Goal: Information Seeking & Learning: Learn about a topic

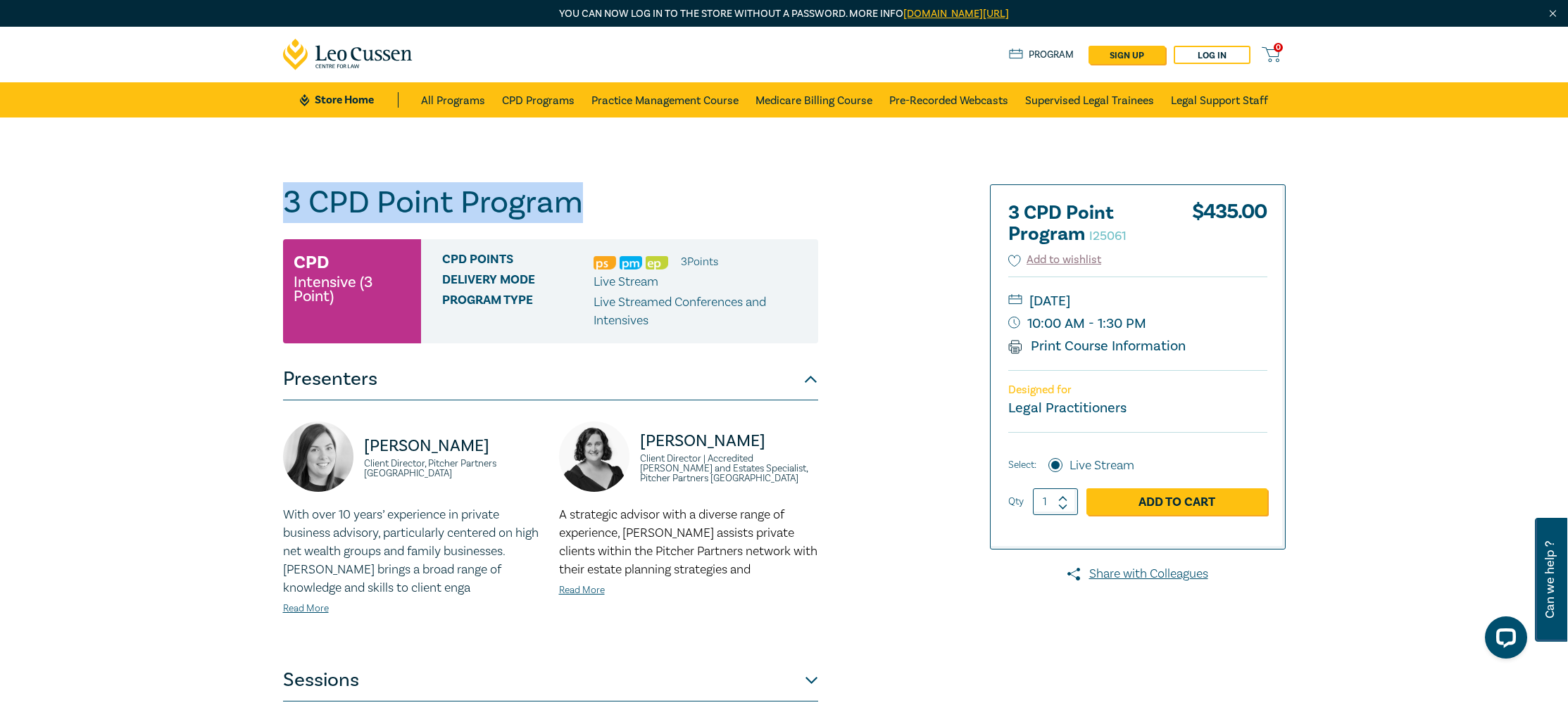
drag, startPoint x: 588, startPoint y: 211, endPoint x: 277, endPoint y: 205, distance: 311.1
click at [277, 205] on div "3 CPD Point Program I25061 CPD Intensive (3 Point) CPD Points 3 Point s Deliver…" at bounding box center [614, 536] width 680 height 704
copy h1 "3 CPD Point Program"
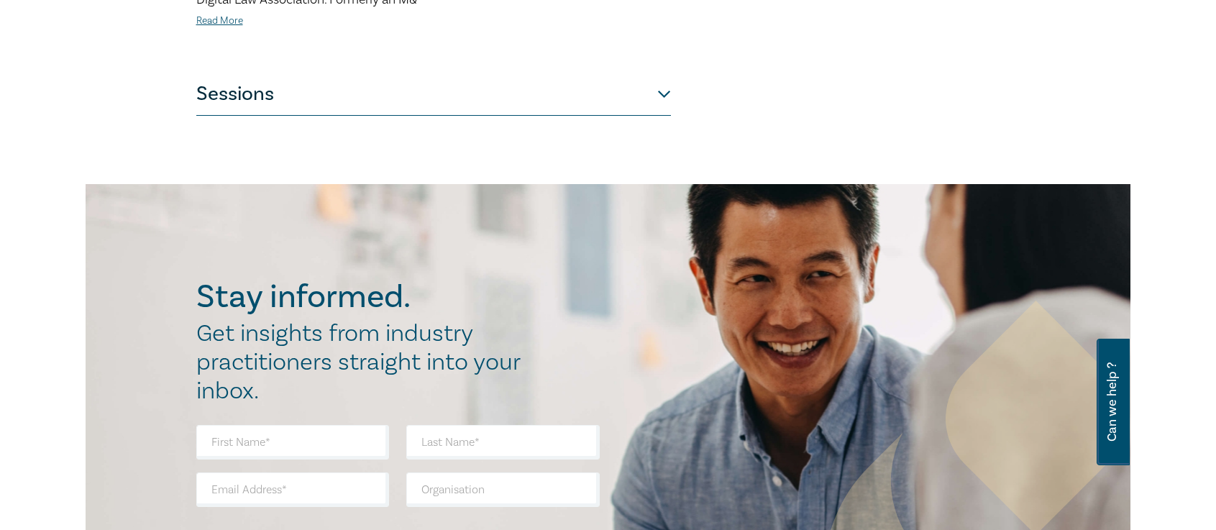
scroll to position [861, 0]
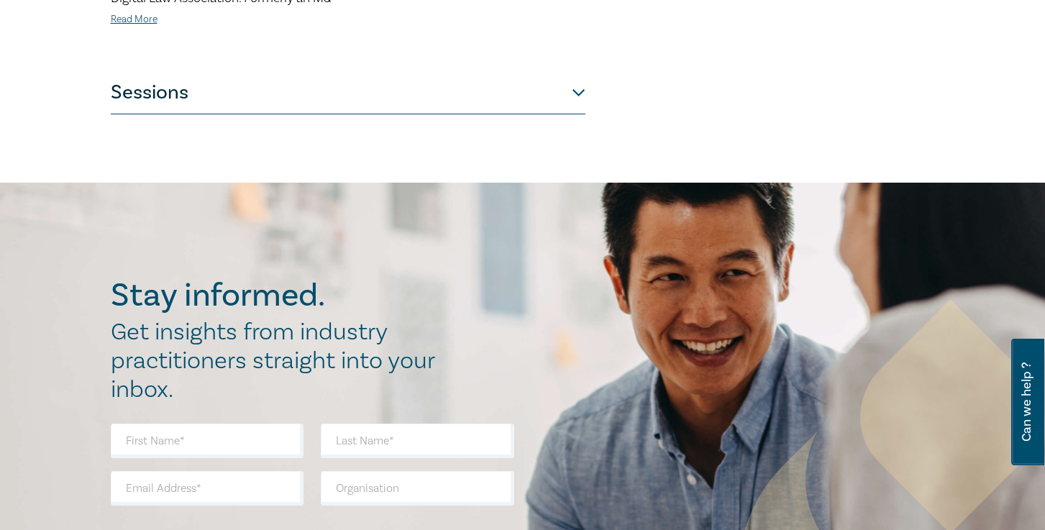
click at [219, 85] on button "Sessions" at bounding box center [348, 92] width 475 height 43
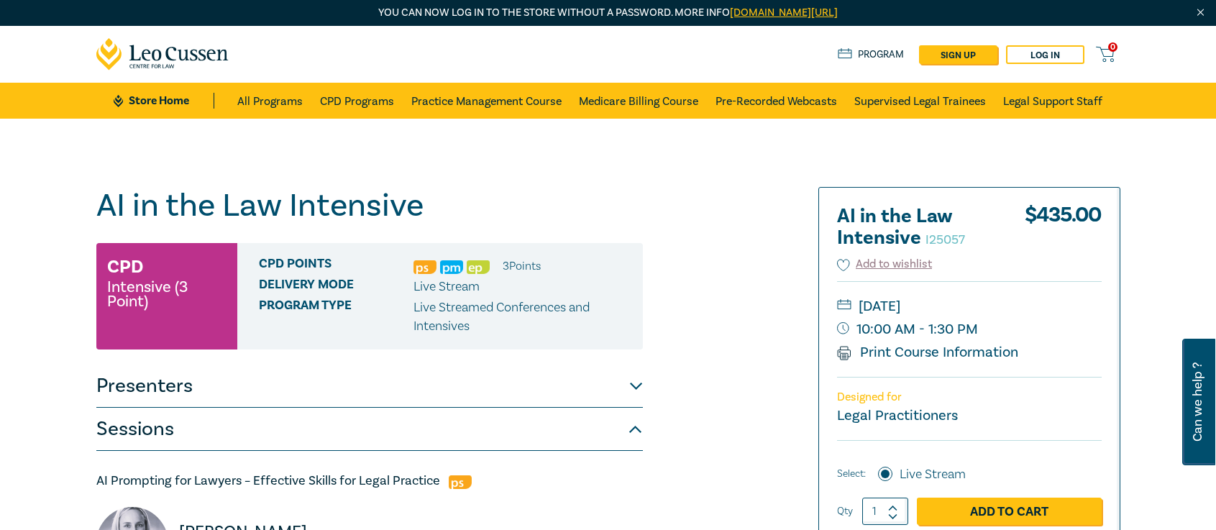
scroll to position [1, 0]
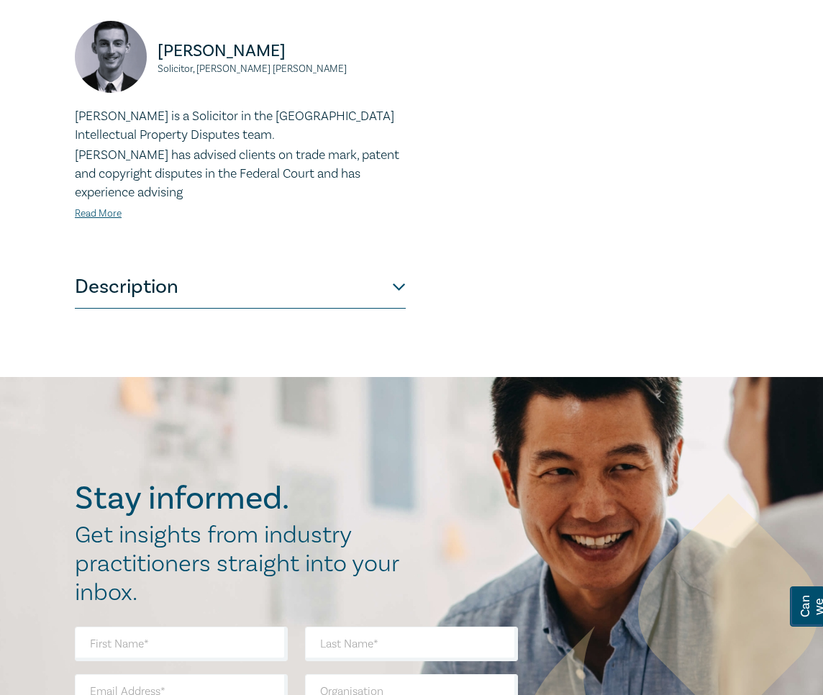
scroll to position [790, 0]
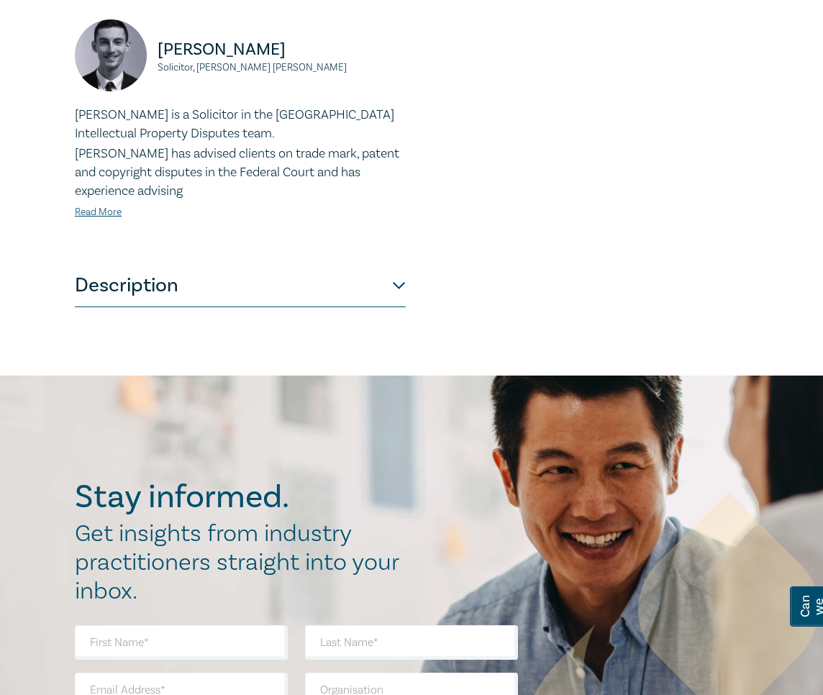
click at [268, 296] on button "Description" at bounding box center [240, 285] width 331 height 43
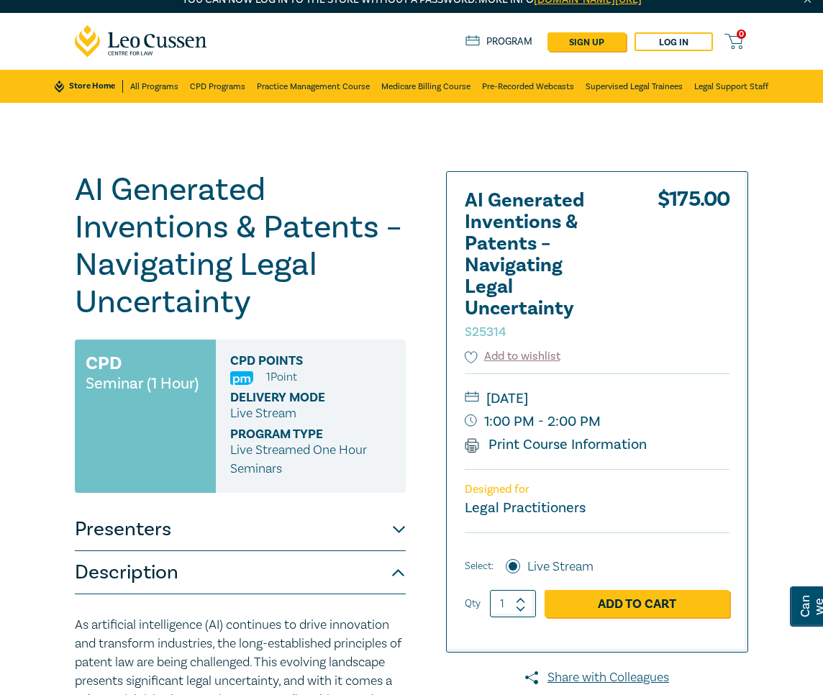
scroll to position [14, 0]
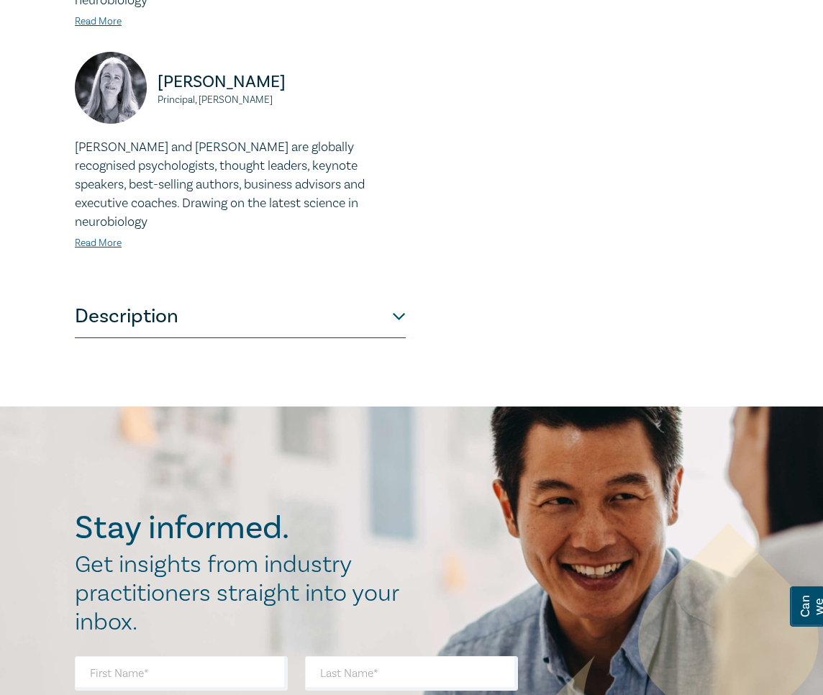
click at [164, 295] on button "Description" at bounding box center [240, 316] width 331 height 43
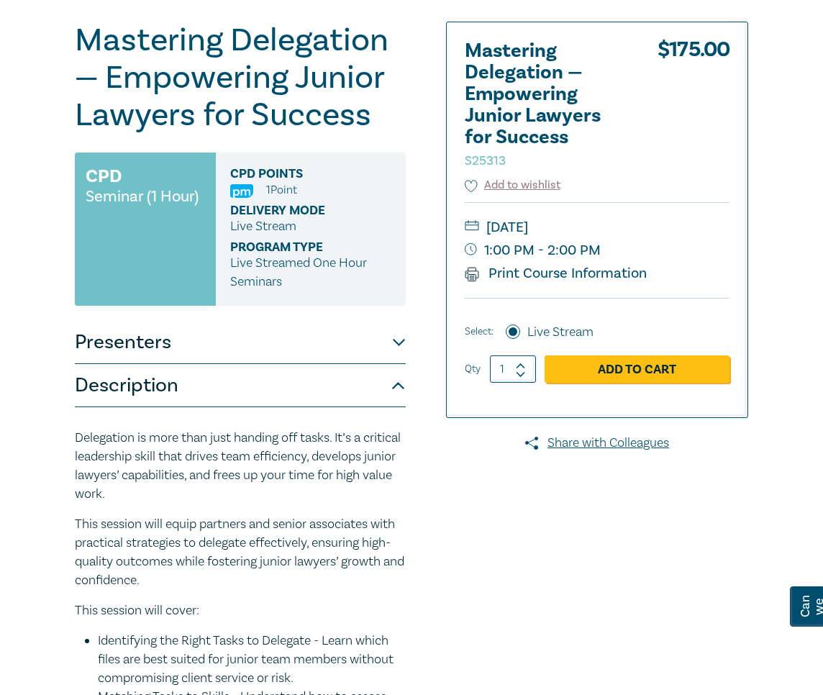
scroll to position [164, 0]
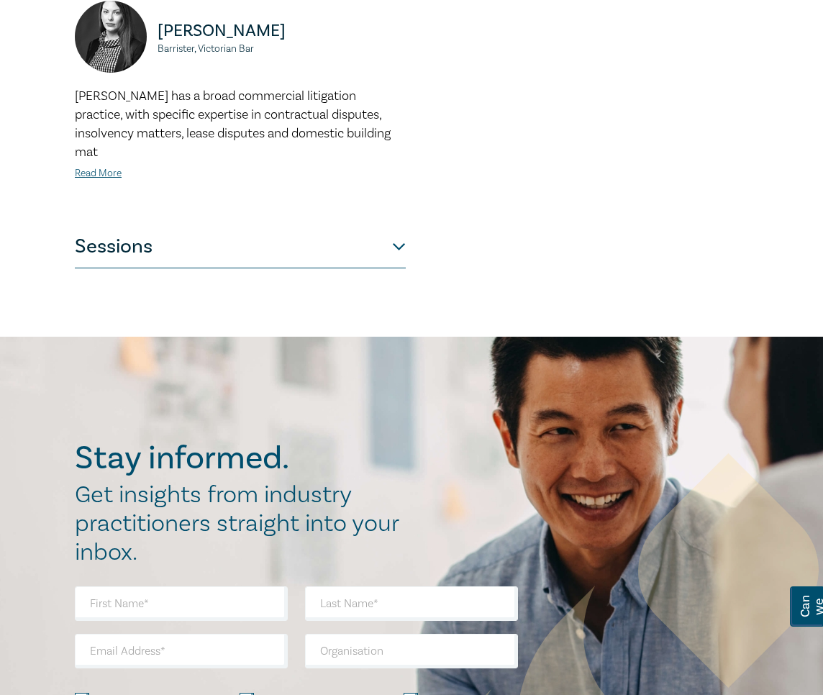
click at [353, 225] on button "Sessions" at bounding box center [240, 246] width 331 height 43
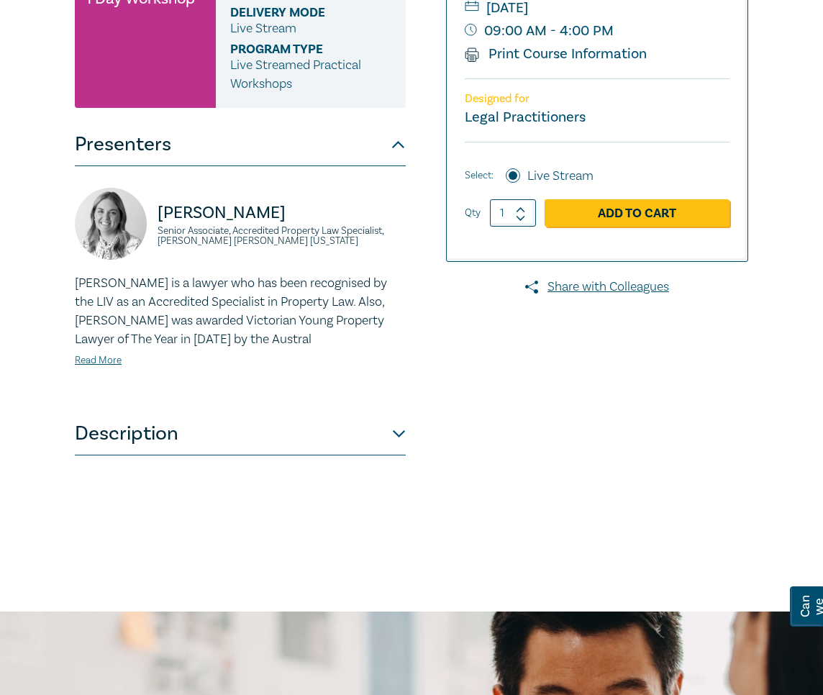
scroll to position [362, 0]
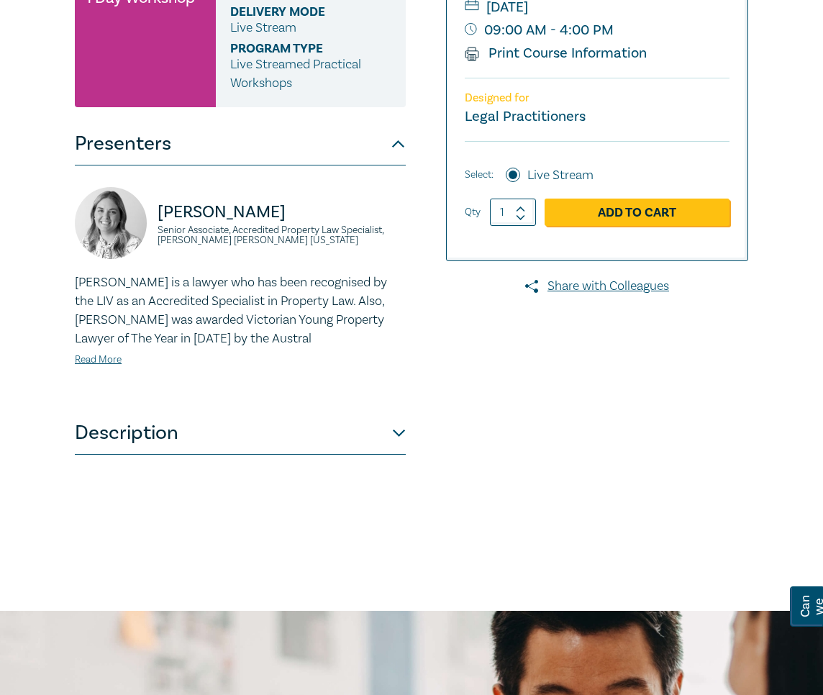
click at [360, 454] on button "Description" at bounding box center [240, 432] width 331 height 43
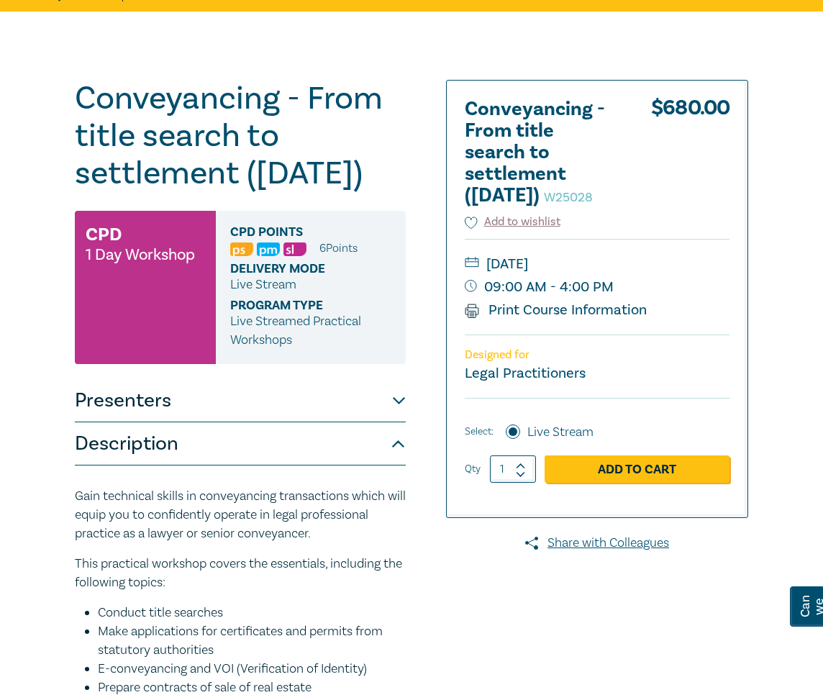
scroll to position [101, 0]
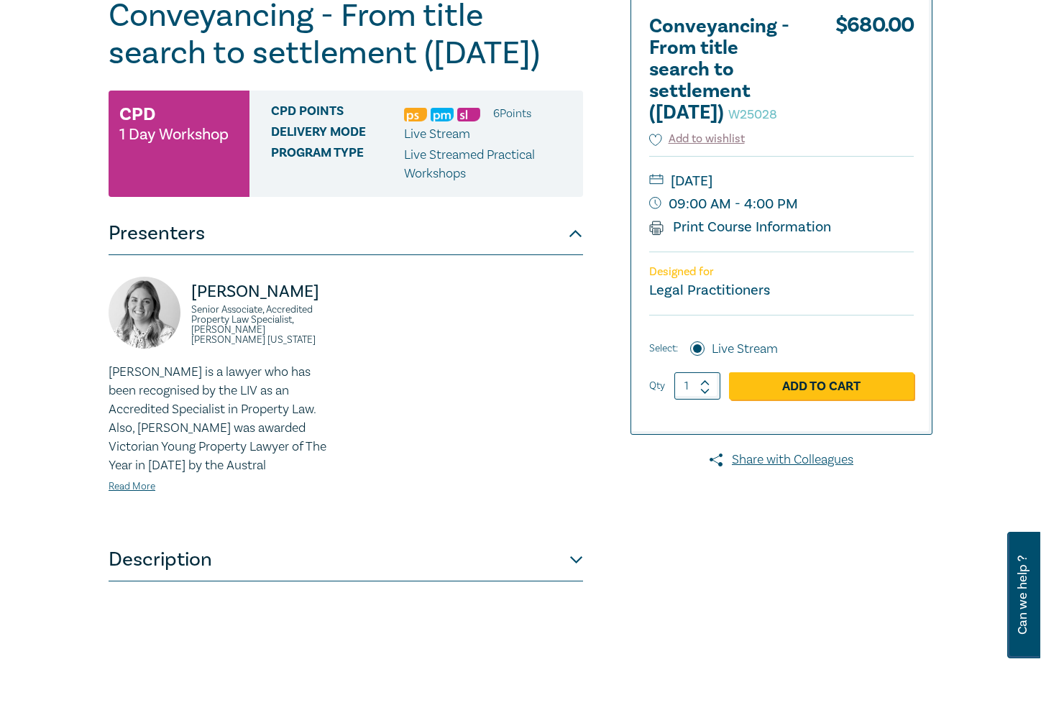
scroll to position [331, 0]
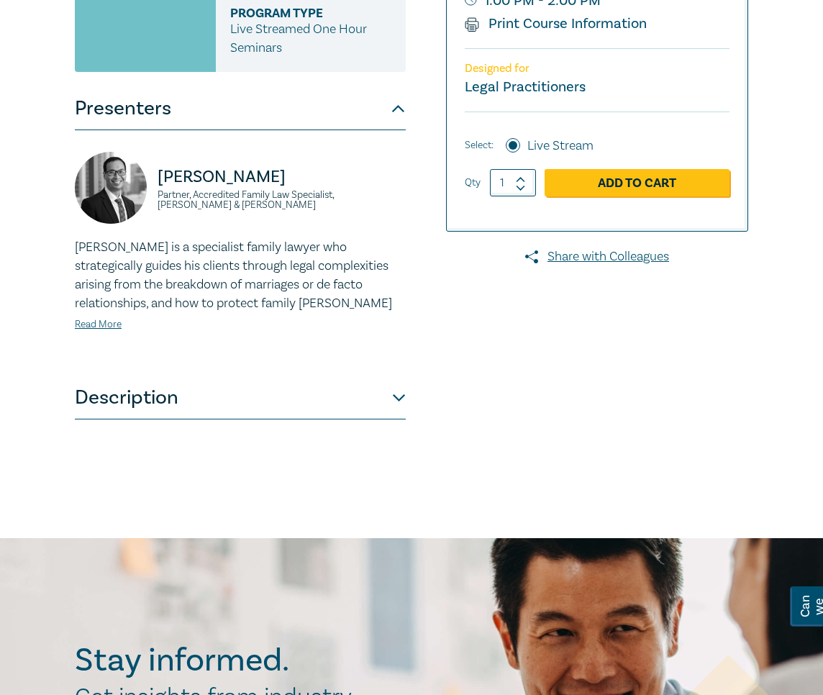
scroll to position [436, 0]
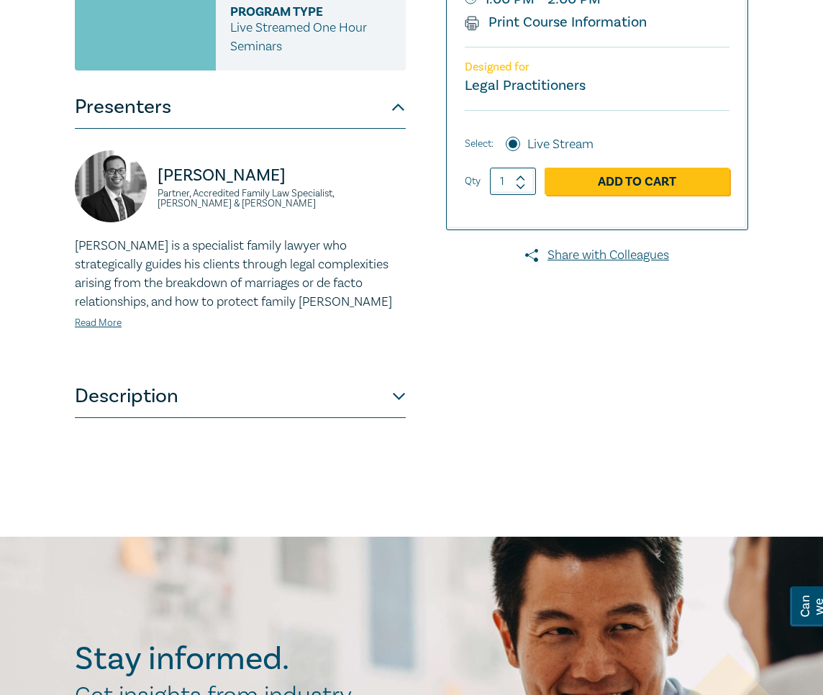
click at [382, 405] on button "Description" at bounding box center [240, 396] width 331 height 43
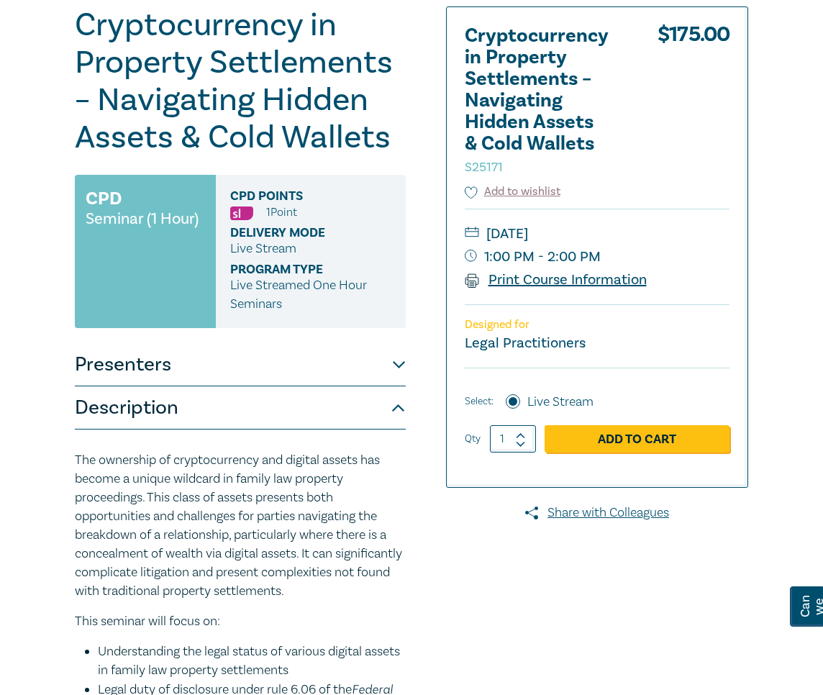
scroll to position [178, 0]
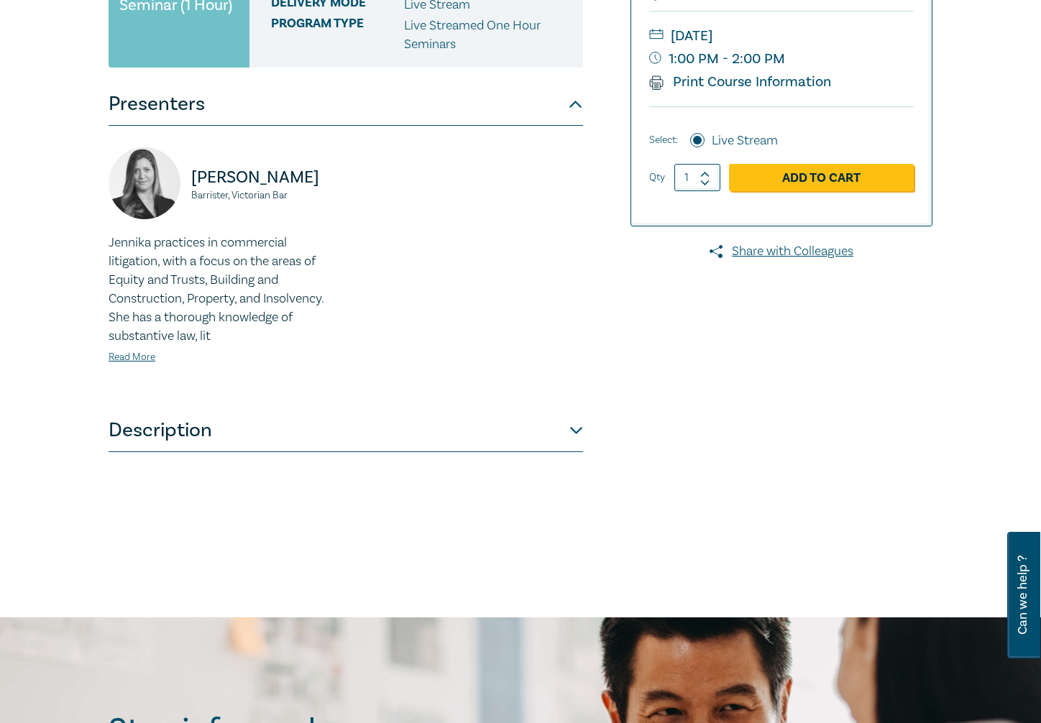
scroll to position [360, 0]
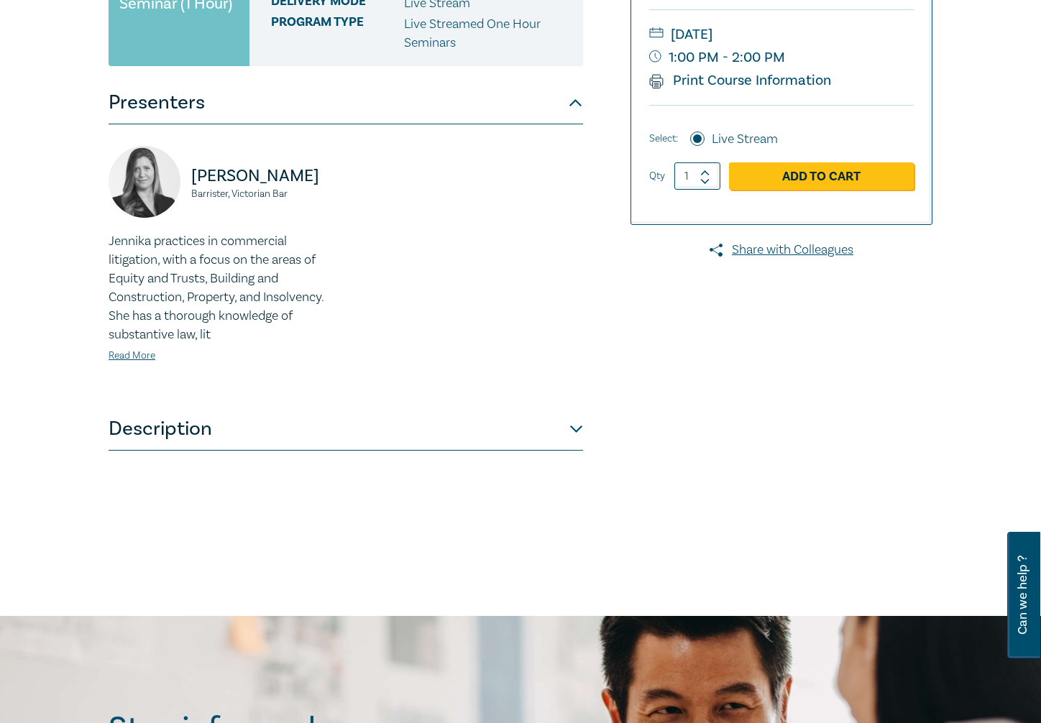
click at [319, 440] on button "Description" at bounding box center [346, 429] width 475 height 43
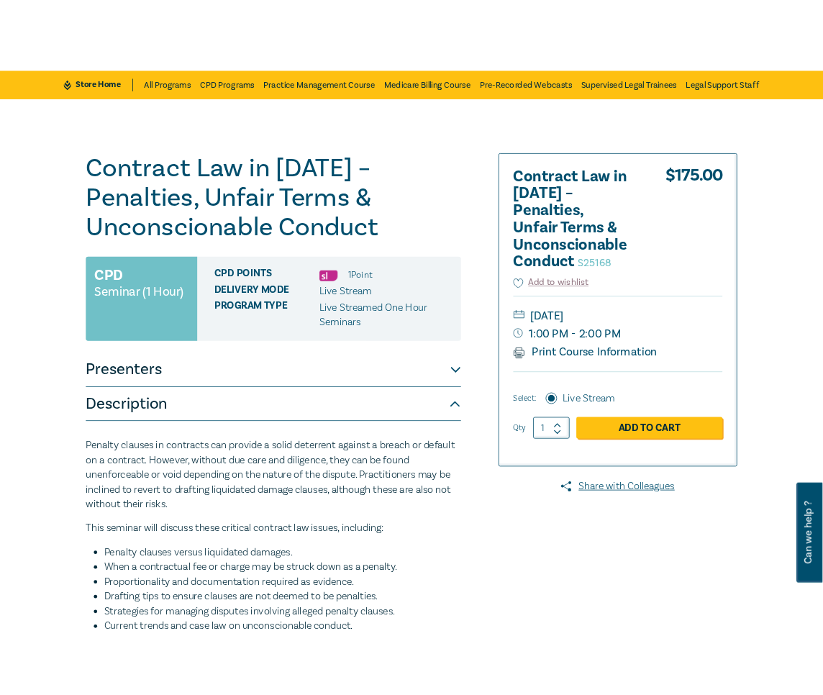
scroll to position [72, 0]
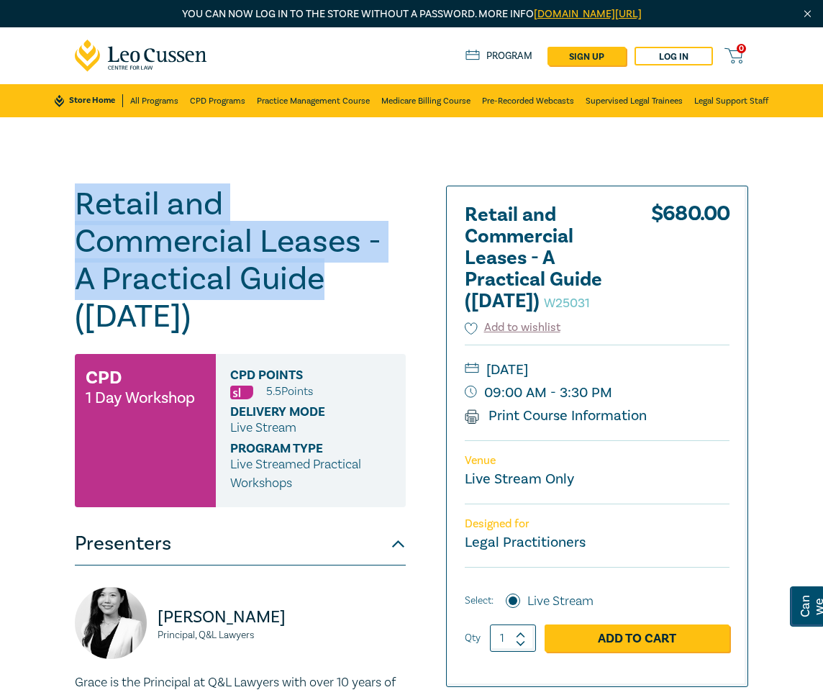
drag, startPoint x: 324, startPoint y: 281, endPoint x: 72, endPoint y: 212, distance: 261.6
click at [72, 212] on div "Retail and Commercial Leases - A Practical Guide (October 2025) W25031 CPD 1 Da…" at bounding box center [267, 545] width 403 height 719
copy h1 "Retail and Commercial Leases - A Practical Guide"
drag, startPoint x: 566, startPoint y: 391, endPoint x: 609, endPoint y: 412, distance: 47.9
click at [609, 412] on div "Wednesday, 29 October 2025 09:00 AM - 3:30 PM Print Course Information" at bounding box center [596, 392] width 265 height 96
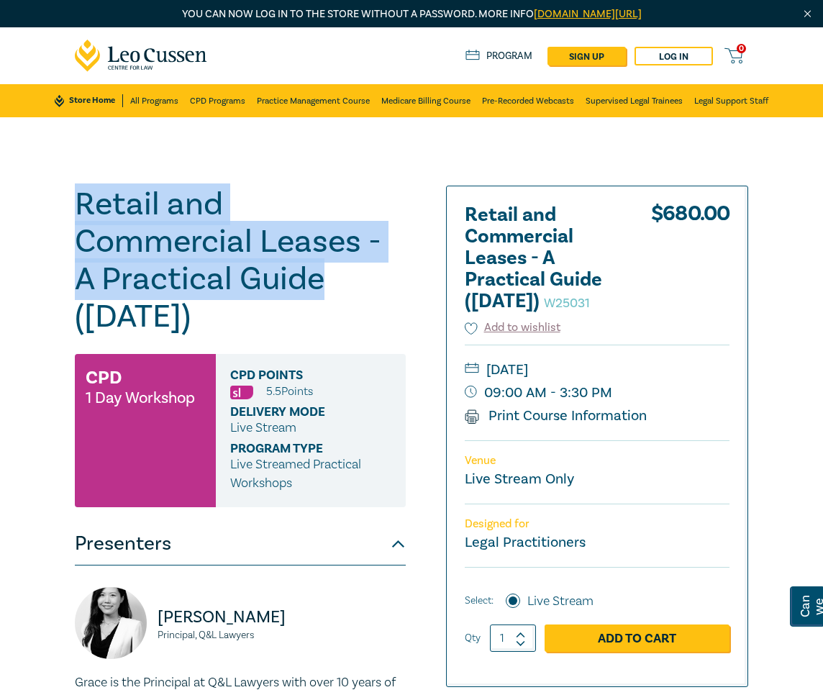
copy div "29 October 2025 09:00 AM - 3:30 PM"
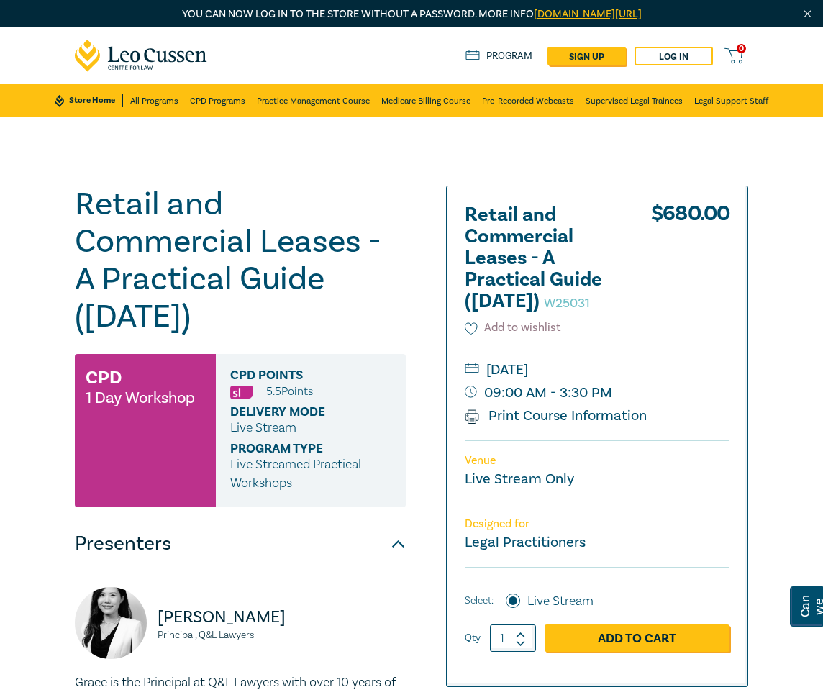
click at [277, 207] on h1 "Retail and Commercial Leases - A Practical Guide (October 2025) W25031" at bounding box center [240, 261] width 331 height 150
click at [357, 244] on h1 "Retail and Commercial Leases - A Practical Guide (October 2025) W25031" at bounding box center [240, 261] width 331 height 150
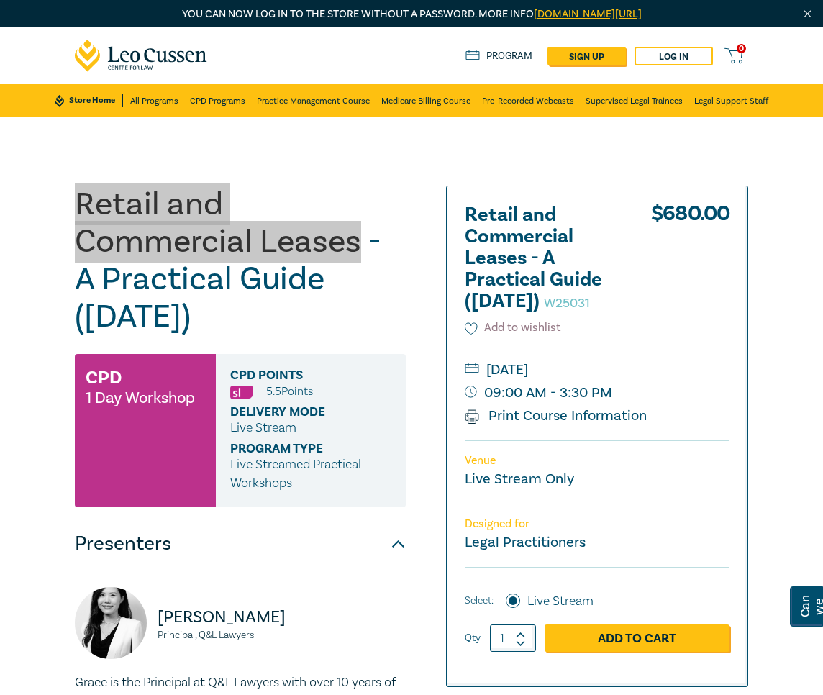
drag, startPoint x: 355, startPoint y: 241, endPoint x: 72, endPoint y: 216, distance: 284.3
click at [72, 216] on div "Retail and Commercial Leases - A Practical Guide (October 2025) W25031 CPD 1 Da…" at bounding box center [267, 545] width 403 height 719
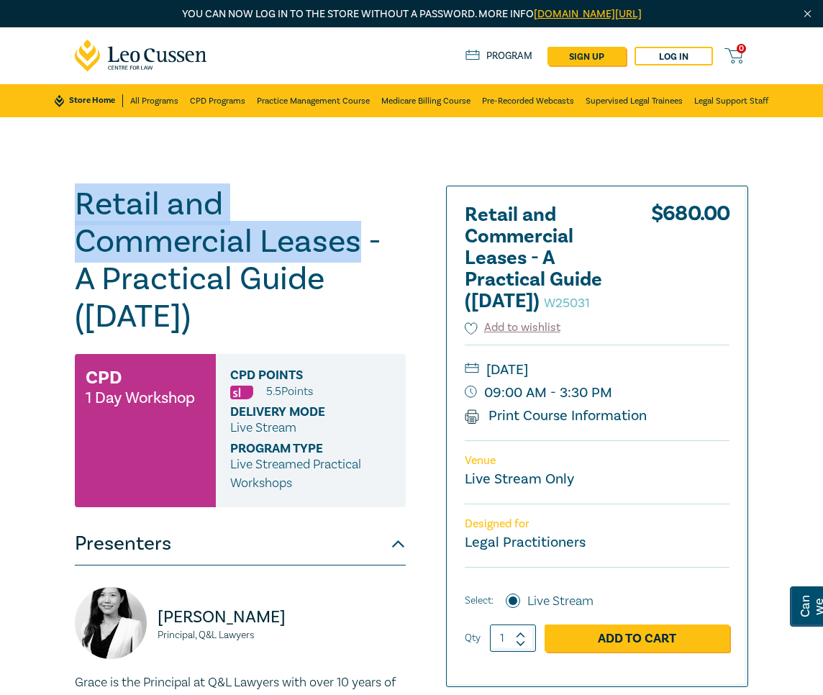
click at [107, 206] on h1 "Retail and Commercial Leases - A Practical Guide (October 2025) W25031" at bounding box center [240, 261] width 331 height 150
drag, startPoint x: 73, startPoint y: 203, endPoint x: 357, endPoint y: 245, distance: 287.2
click at [357, 245] on div "Retail and Commercial Leases - A Practical Guide (October 2025) W25031 CPD 1 Da…" at bounding box center [267, 545] width 403 height 719
copy h1 "Retail and Commercial Leases"
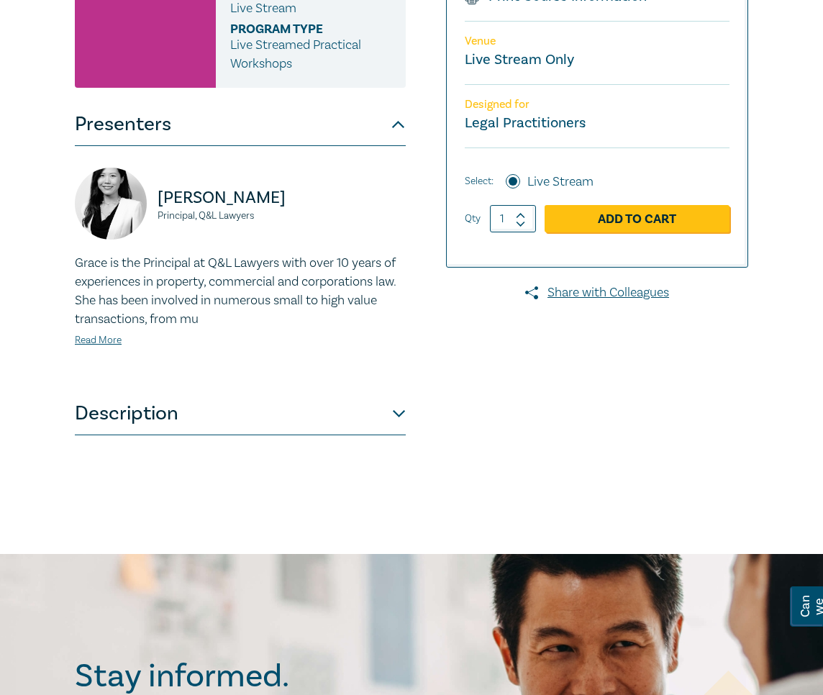
scroll to position [420, 0]
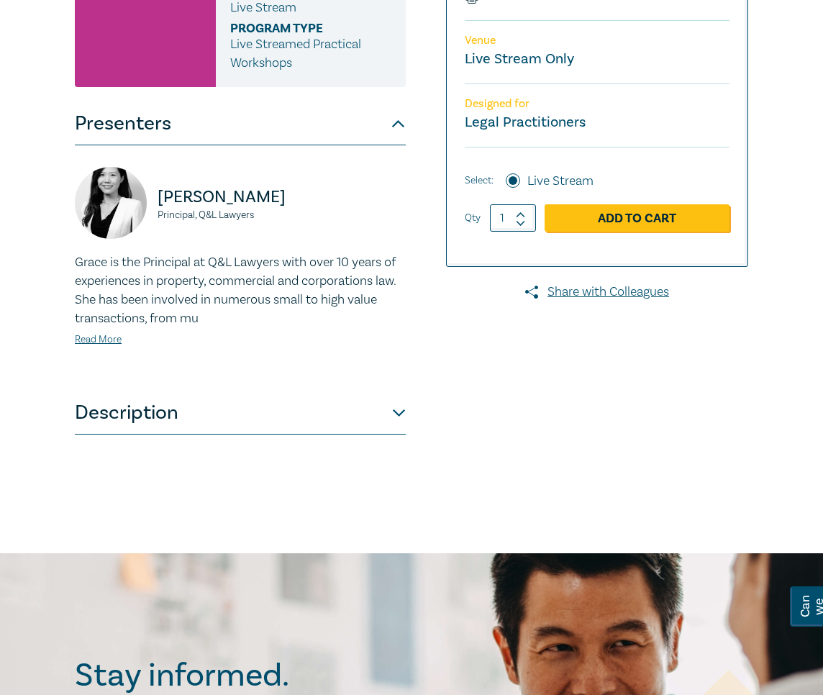
click at [588, 477] on div at bounding box center [613, 125] width 288 height 719
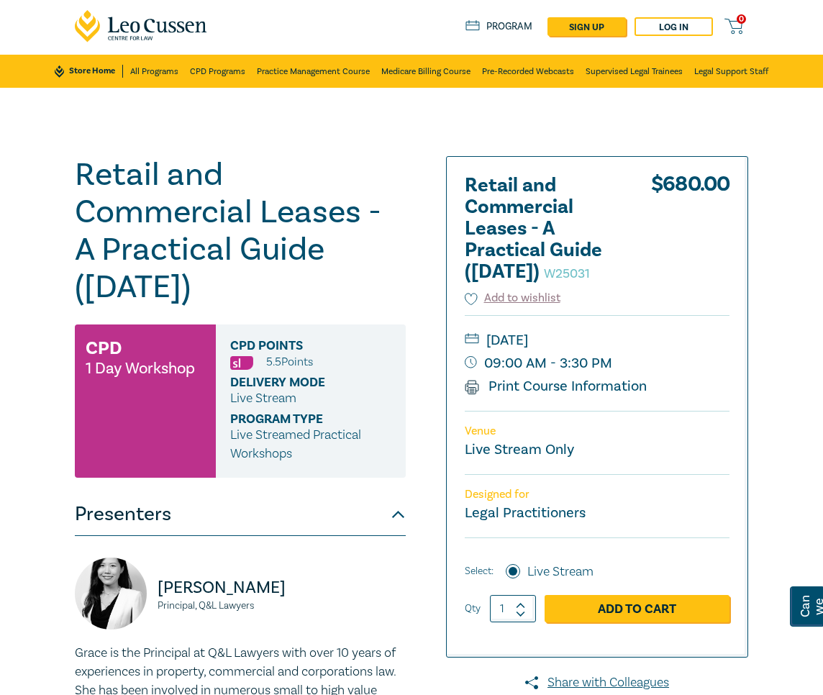
scroll to position [0, 0]
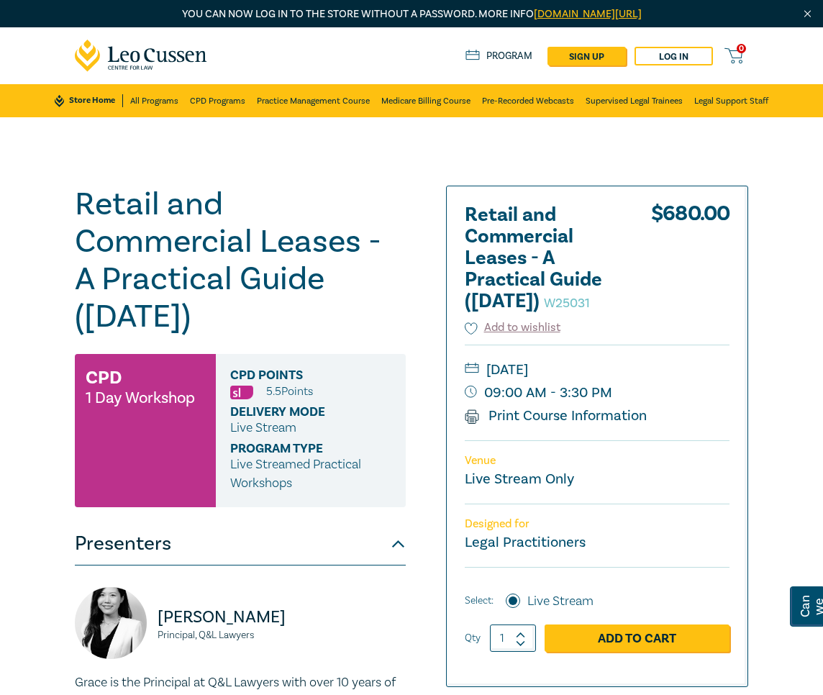
drag, startPoint x: 639, startPoint y: 390, endPoint x: 483, endPoint y: 394, distance: 156.1
click at [483, 381] on small "Wednesday, 29 October 2025" at bounding box center [596, 369] width 265 height 23
copy small "Wednesday, 29 October"
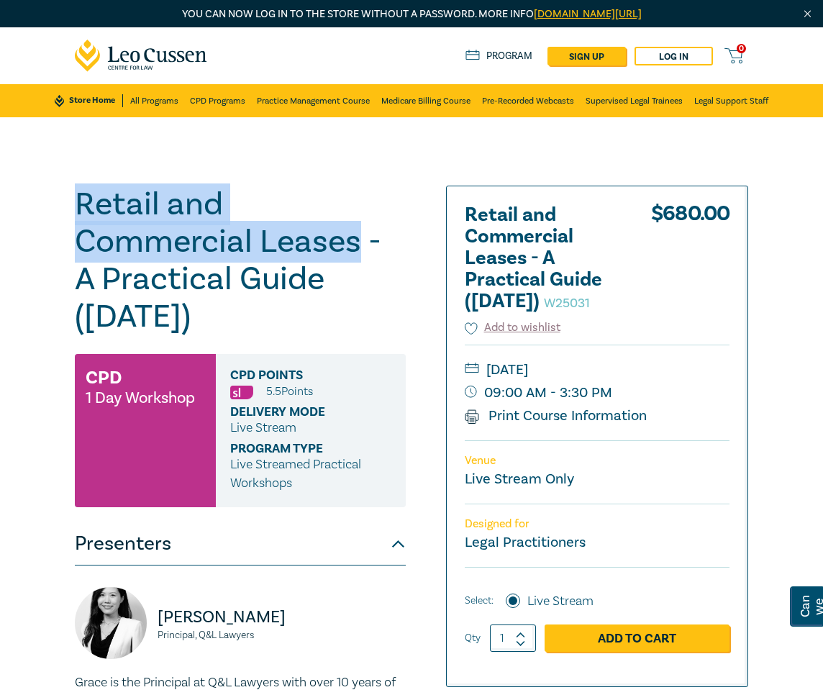
drag, startPoint x: 354, startPoint y: 244, endPoint x: 57, endPoint y: 205, distance: 299.6
click at [57, 205] on div "Retail and Commercial Leases - A Practical Guide (October 2025) W25031 CPD 1 Da…" at bounding box center [411, 545] width 823 height 856
copy h1 "Retail and Commercial Leases"
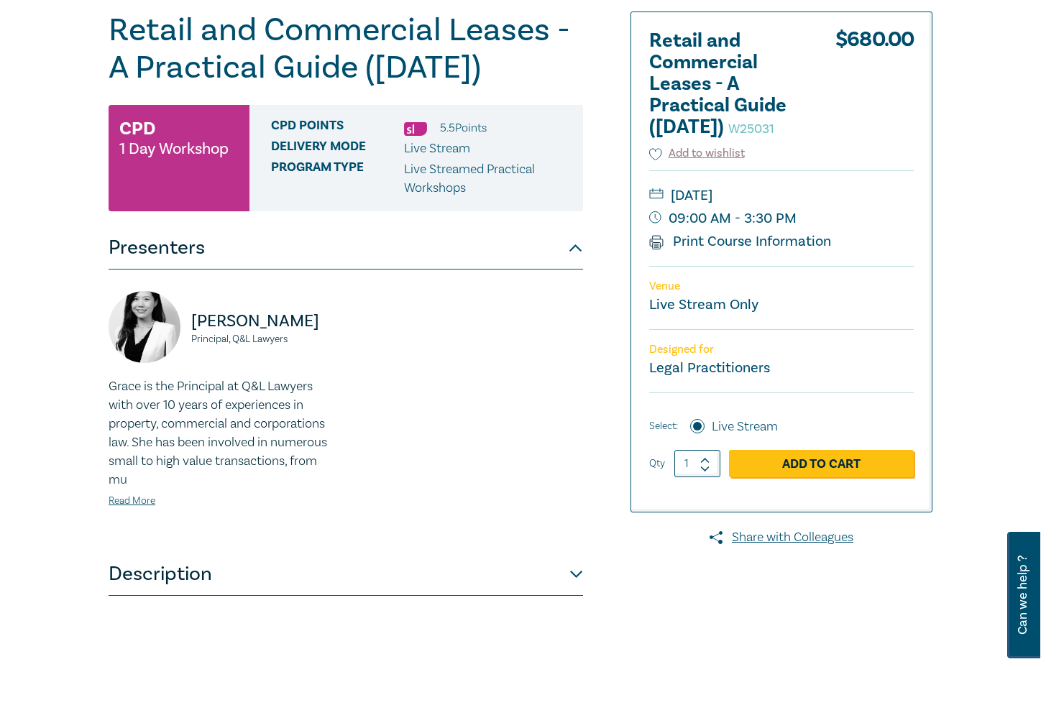
scroll to position [203, 0]
